Goal: Transaction & Acquisition: Purchase product/service

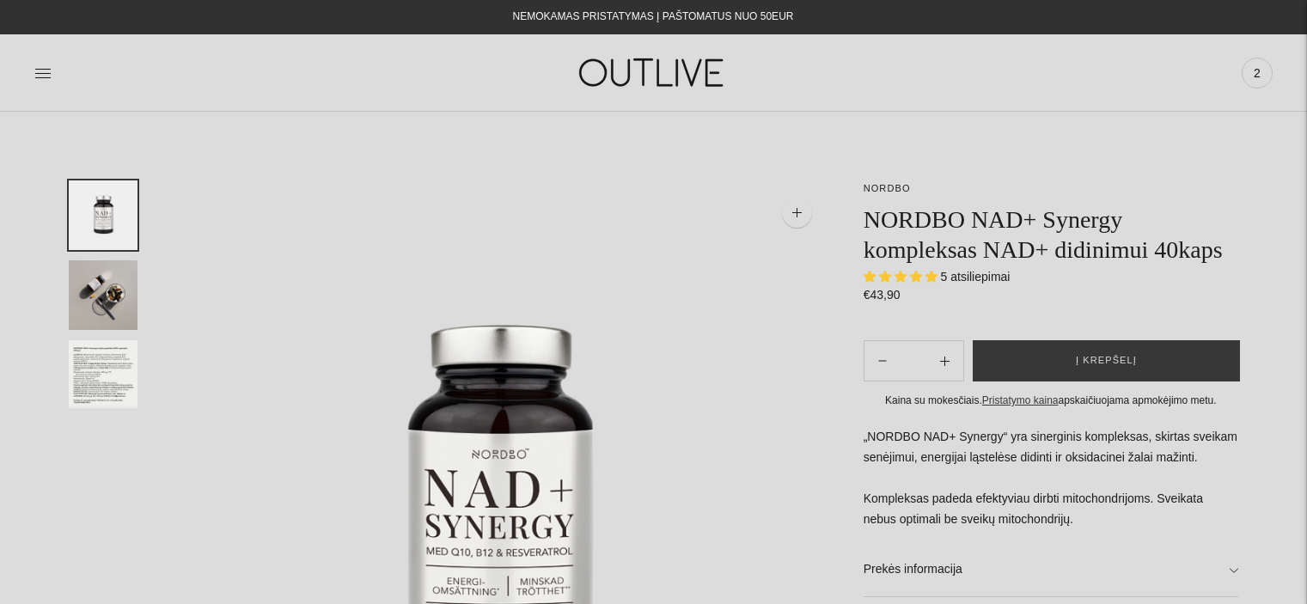
select select "**********"
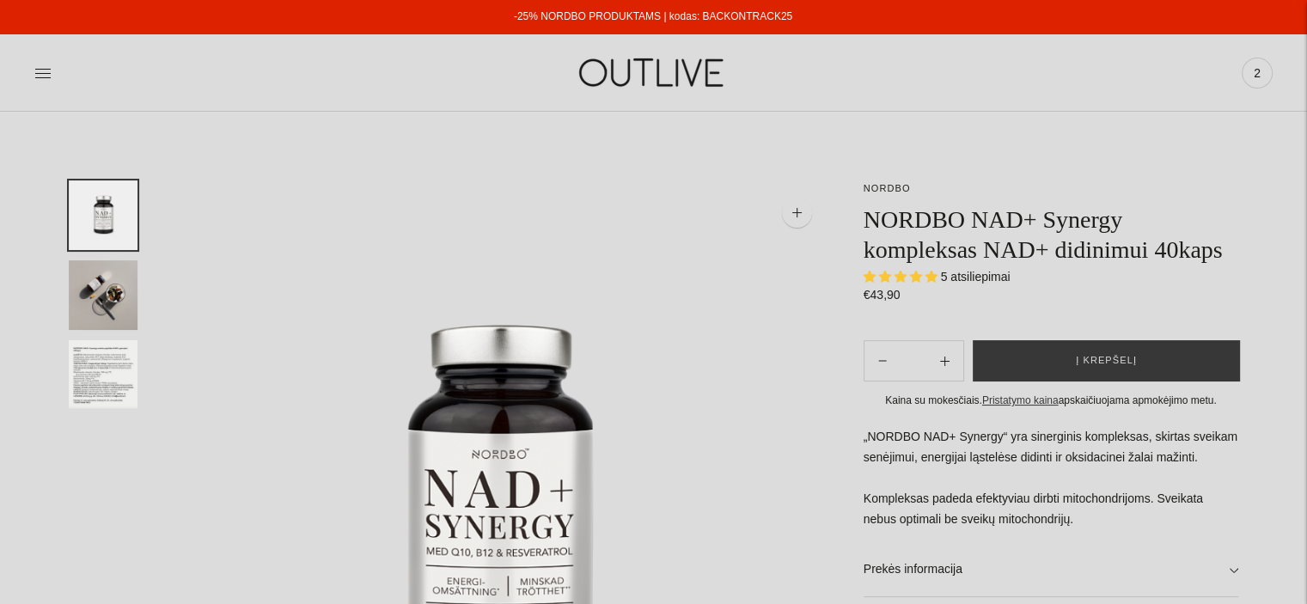
click at [88, 300] on img "Translation missing: en.general.accessibility.image_thumbail" at bounding box center [103, 295] width 69 height 70
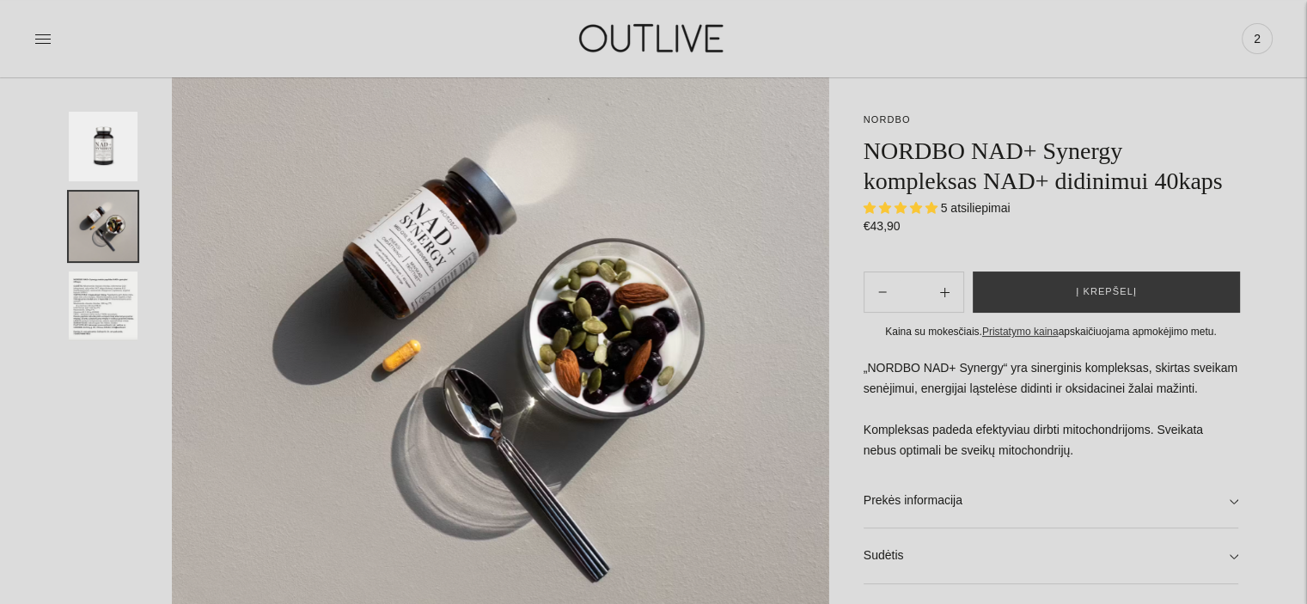
scroll to position [172, 0]
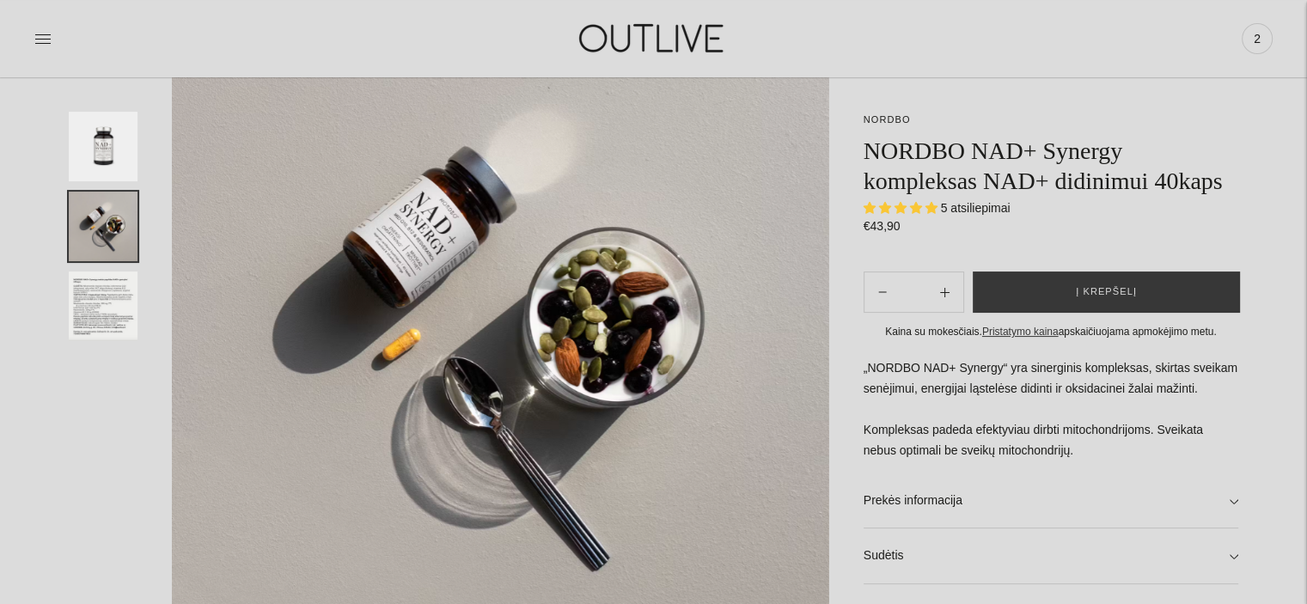
click at [97, 303] on img "Translation missing: en.general.accessibility.image_thumbail" at bounding box center [103, 307] width 69 height 70
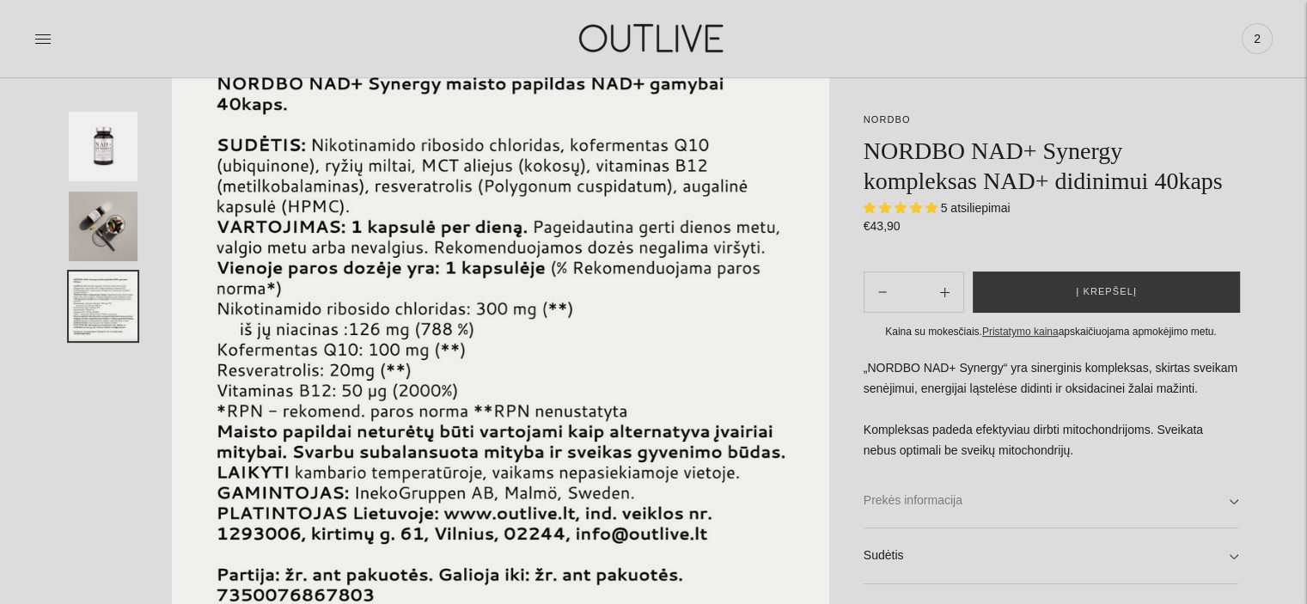
click at [1132, 487] on link "Prekės informacija" at bounding box center [1051, 501] width 375 height 55
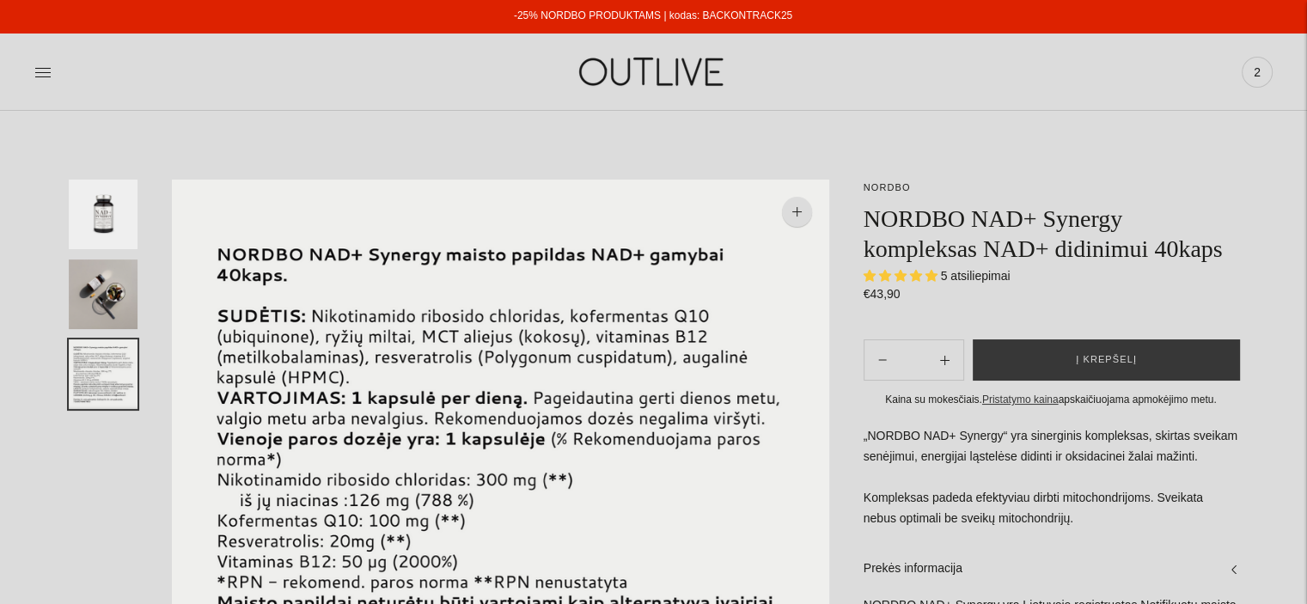
scroll to position [0, 0]
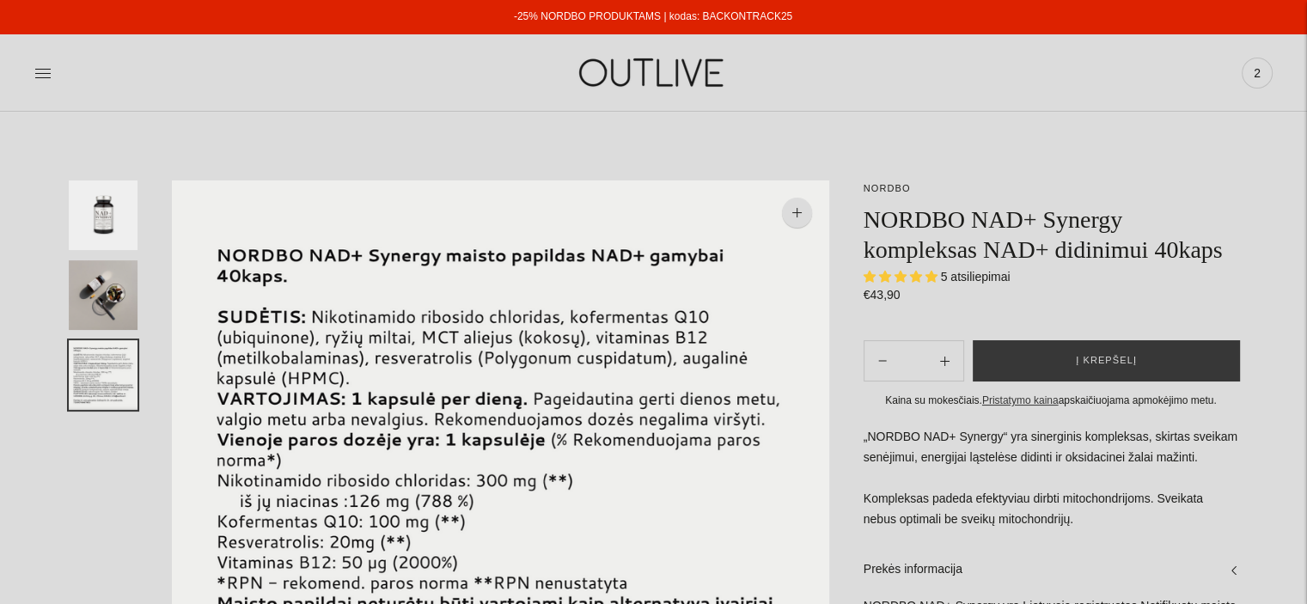
click at [592, 53] on img at bounding box center [653, 72] width 215 height 59
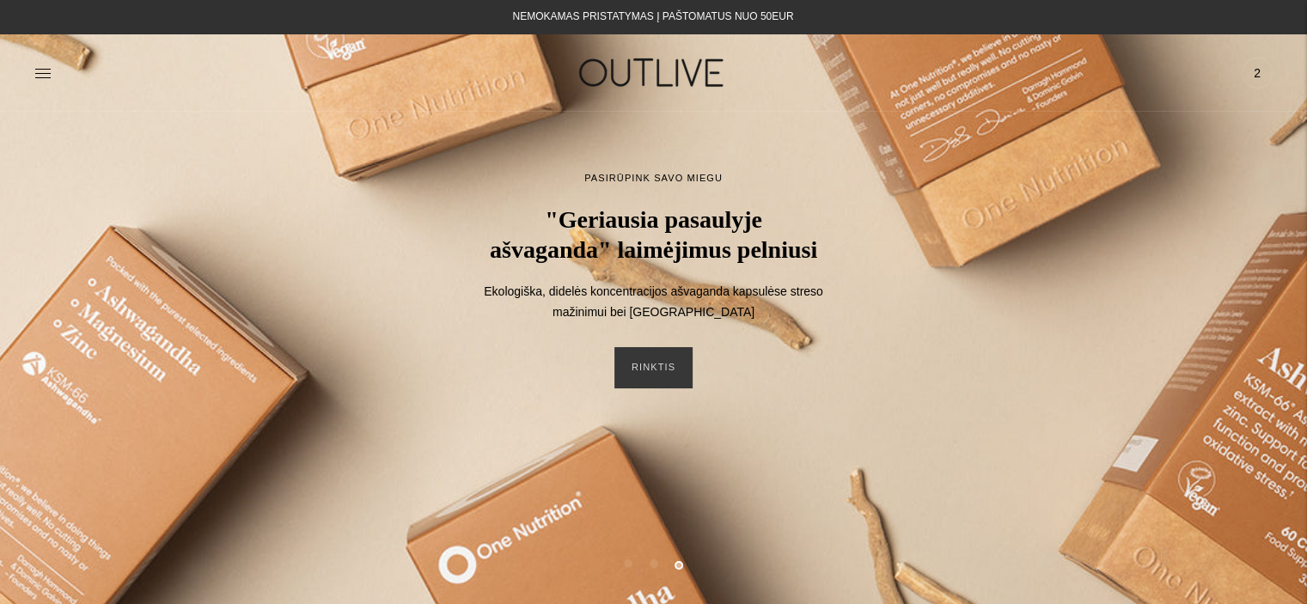
click at [659, 78] on img at bounding box center [653, 72] width 215 height 59
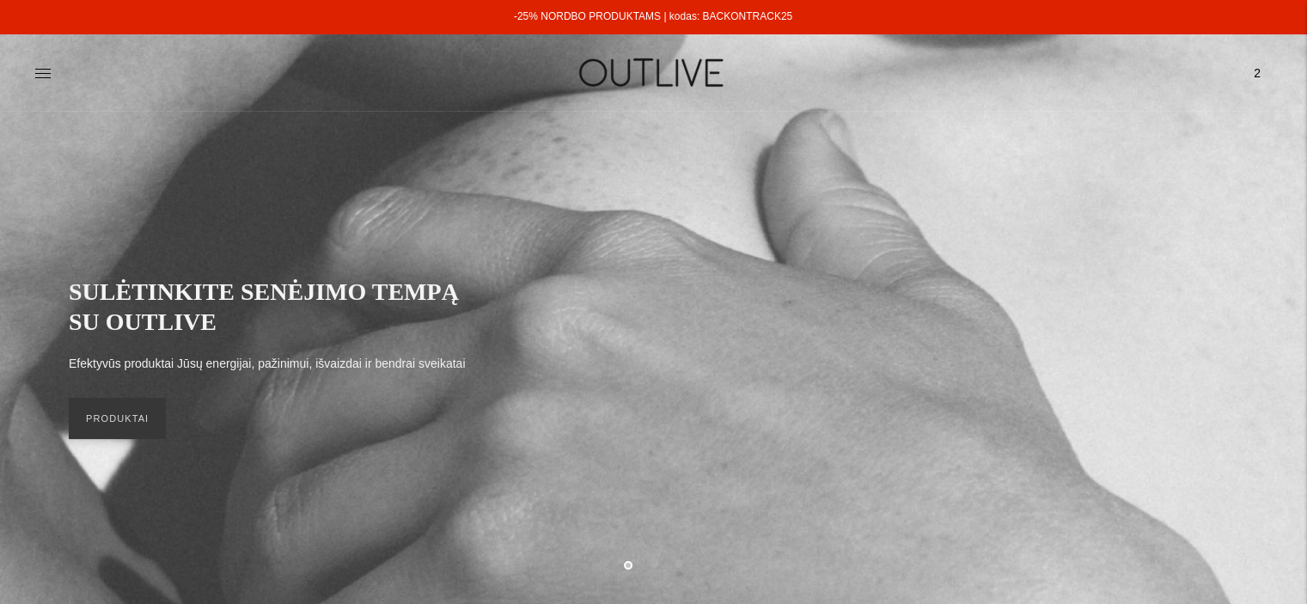
click at [782, 16] on link "-25% NORDBO PRODUKTAMS | kodas: BACKONTRACK25" at bounding box center [653, 16] width 278 height 12
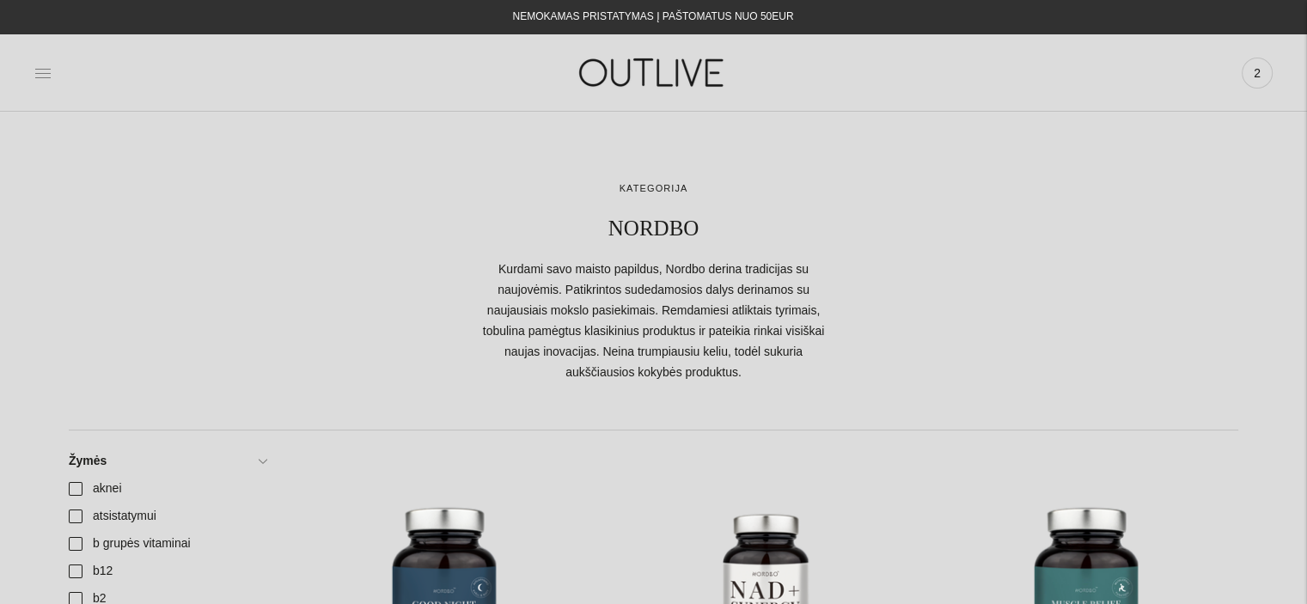
click at [35, 71] on icon at bounding box center [42, 72] width 17 height 17
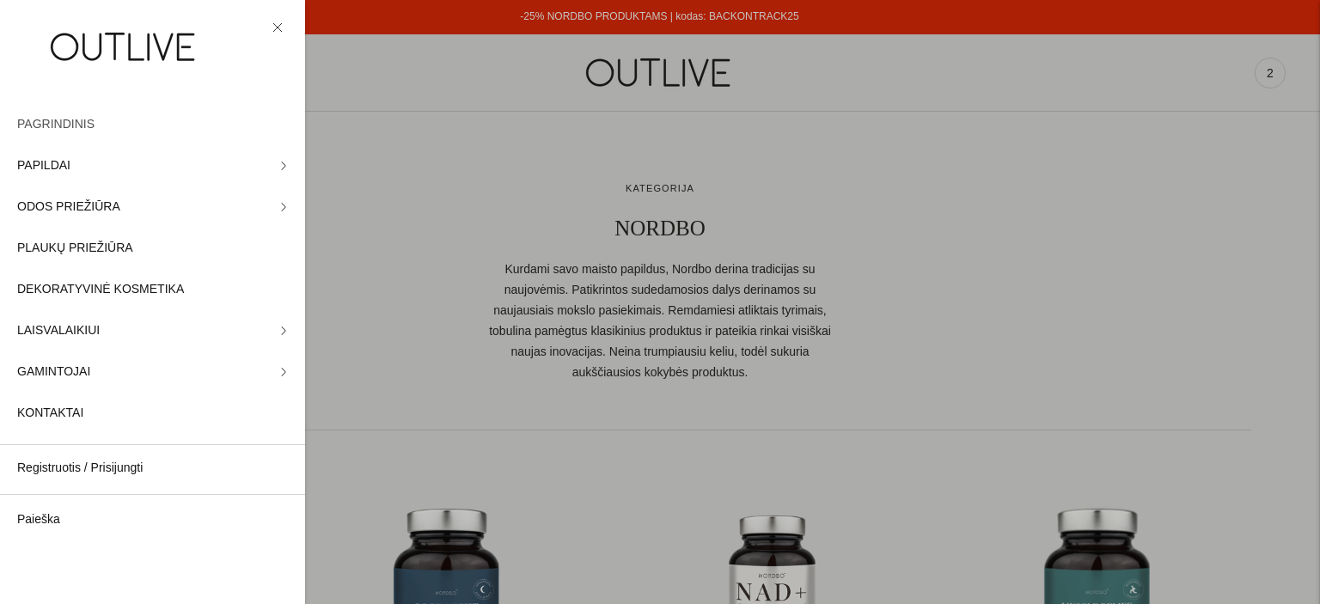
click at [58, 123] on span "PAGRINDINIS" at bounding box center [55, 124] width 77 height 21
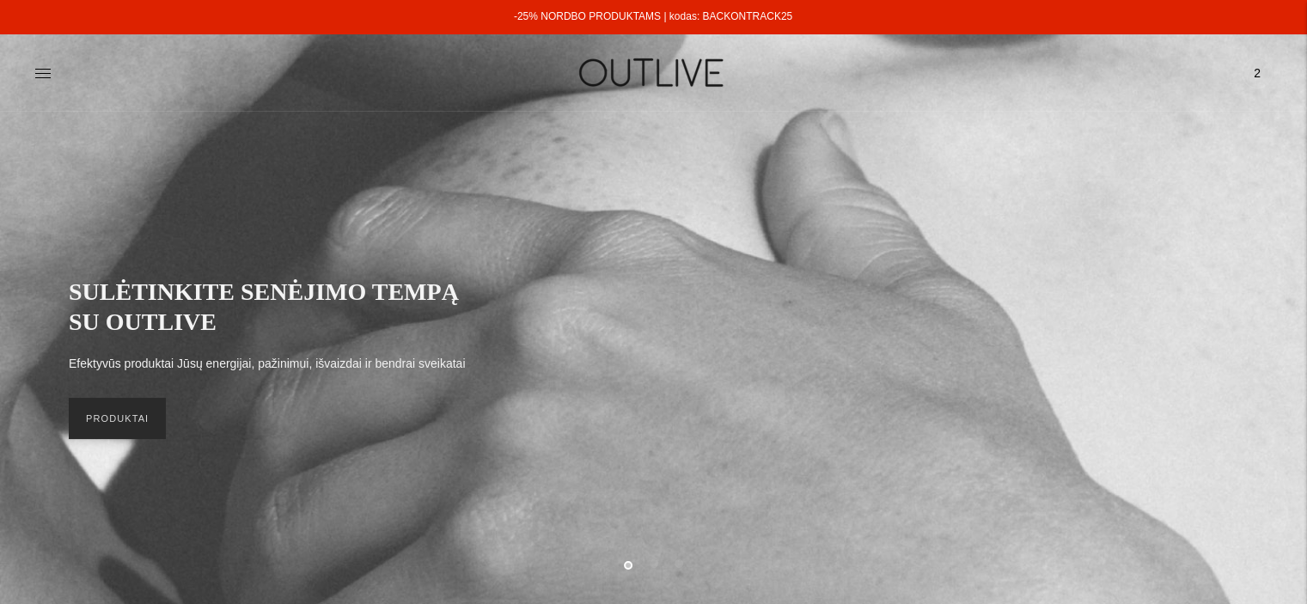
click at [126, 432] on link "PRODUKTAI" at bounding box center [117, 418] width 97 height 41
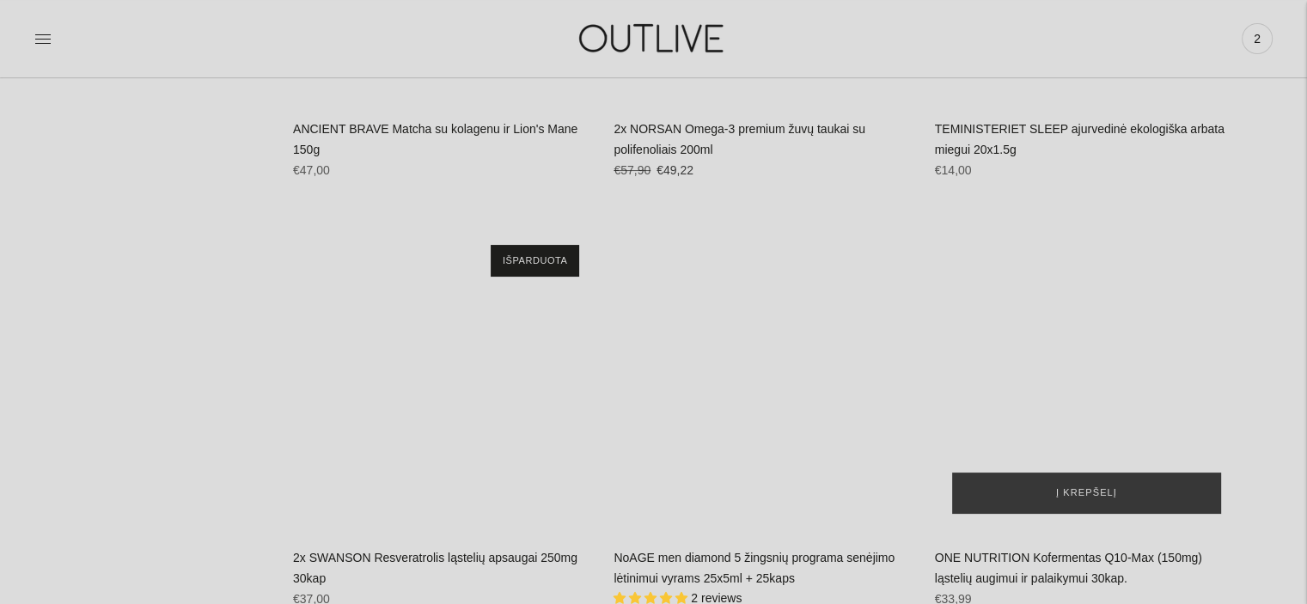
scroll to position [6618, 0]
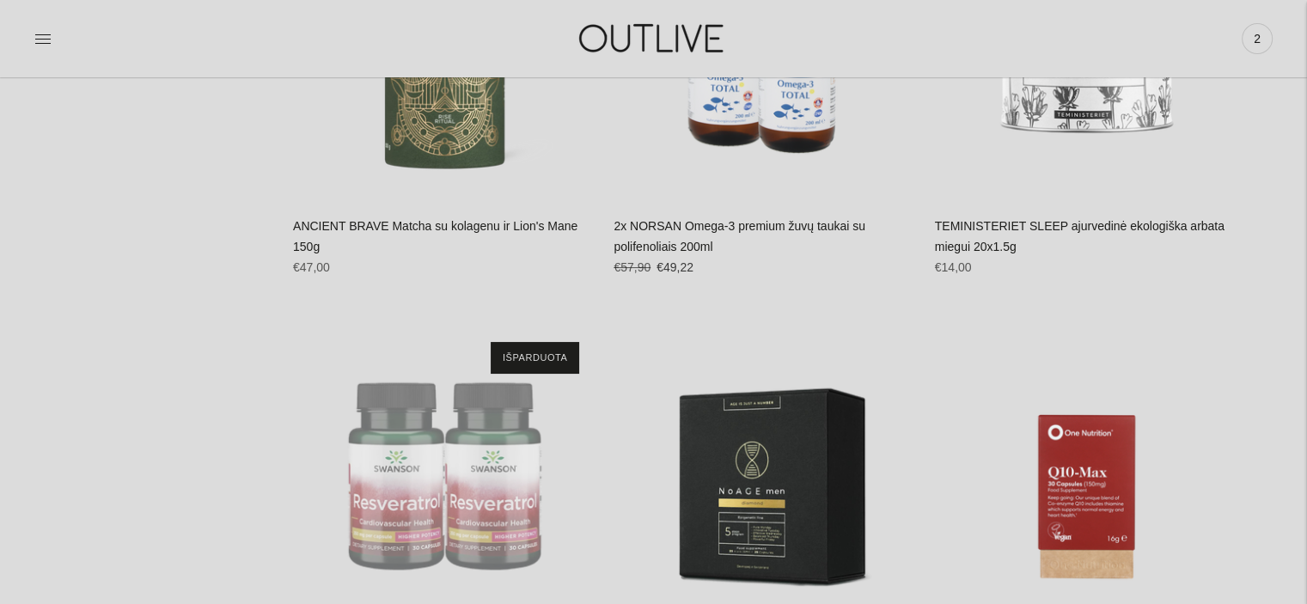
click at [1028, 223] on link "TEMINISTERIET SLEEP ajurvedinė ekologiška arbata miegui 20x1.5g" at bounding box center [1080, 236] width 290 height 34
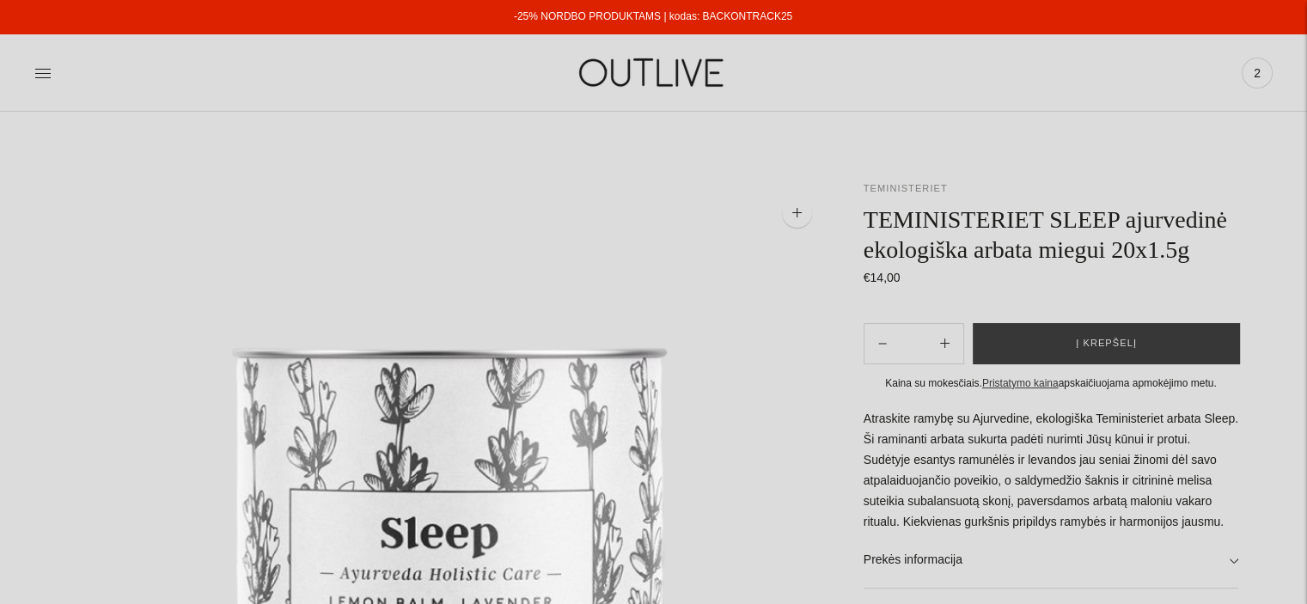
click at [909, 184] on link "TEMINISTERIET" at bounding box center [906, 188] width 84 height 10
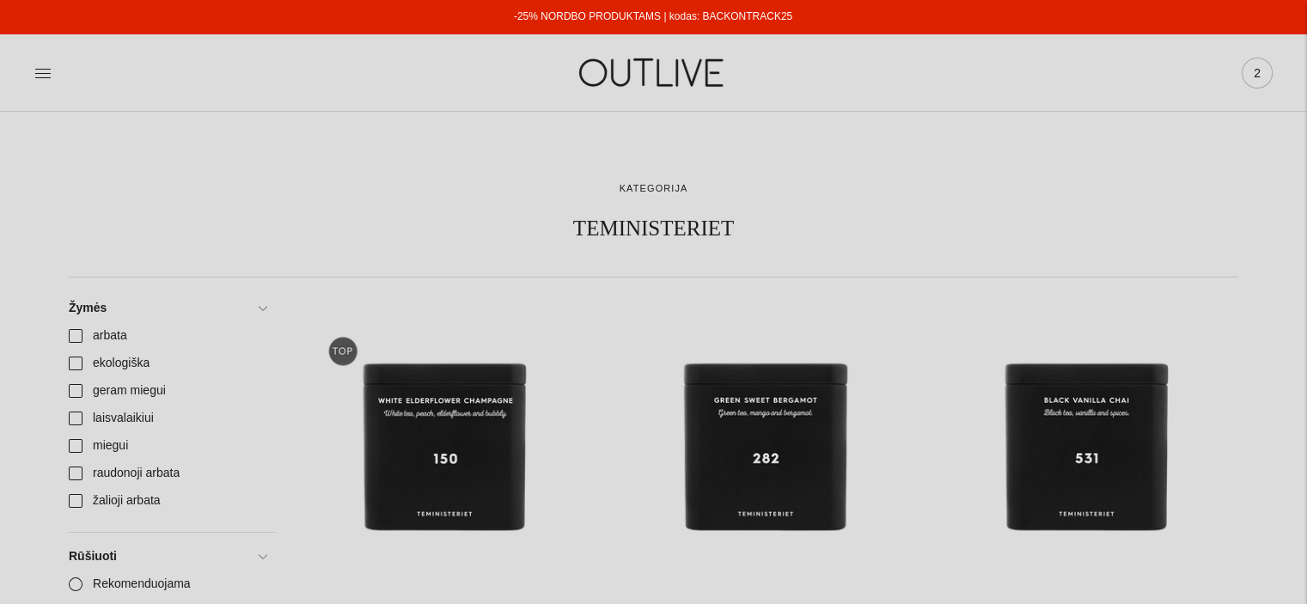
click at [1248, 70] on span "2" at bounding box center [1257, 73] width 24 height 24
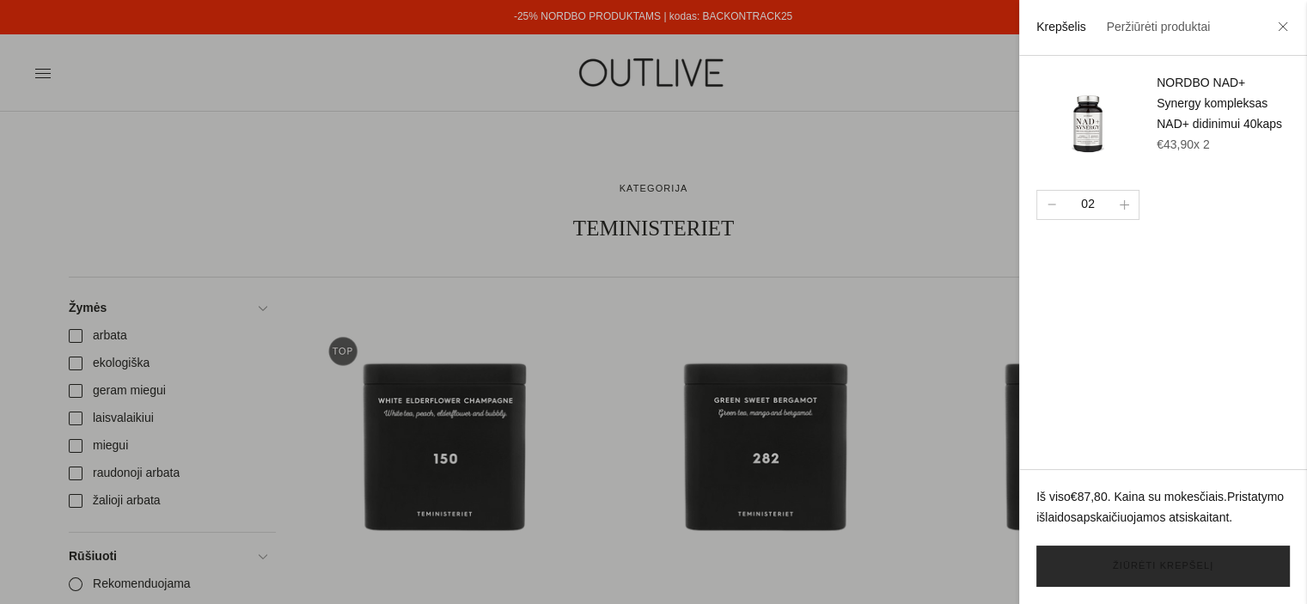
click at [1098, 557] on link "Žiūrėti krepšelį" at bounding box center [1164, 566] width 254 height 41
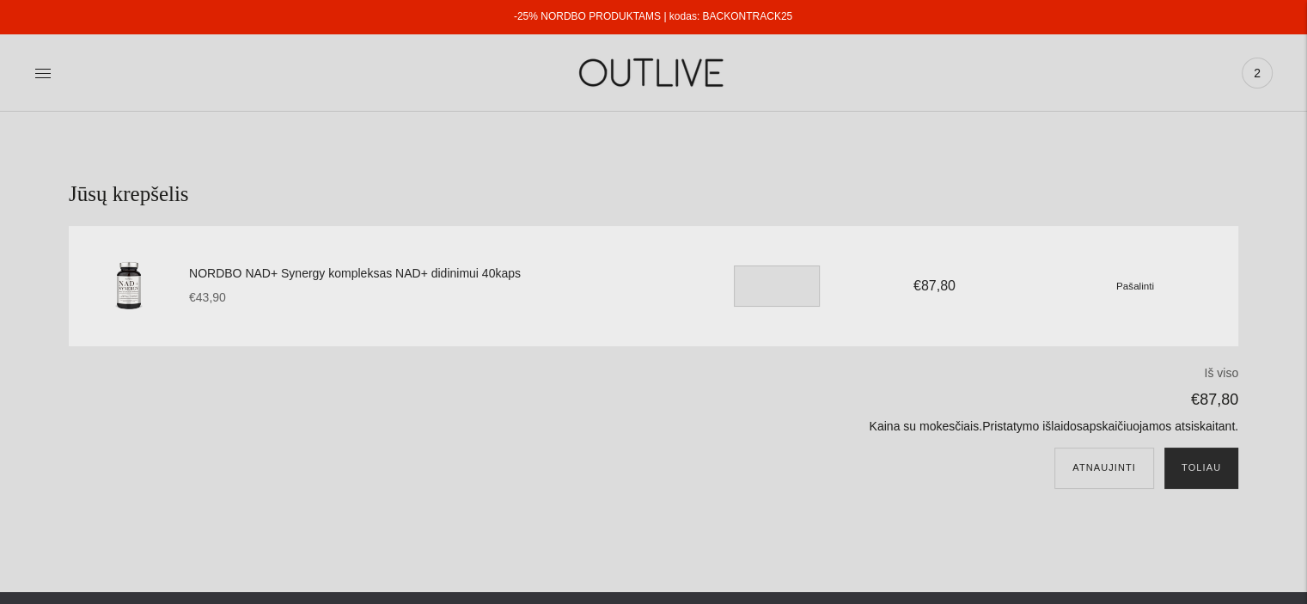
click at [1206, 464] on button "Toliau" at bounding box center [1202, 468] width 74 height 41
